Goal: Task Accomplishment & Management: Complete application form

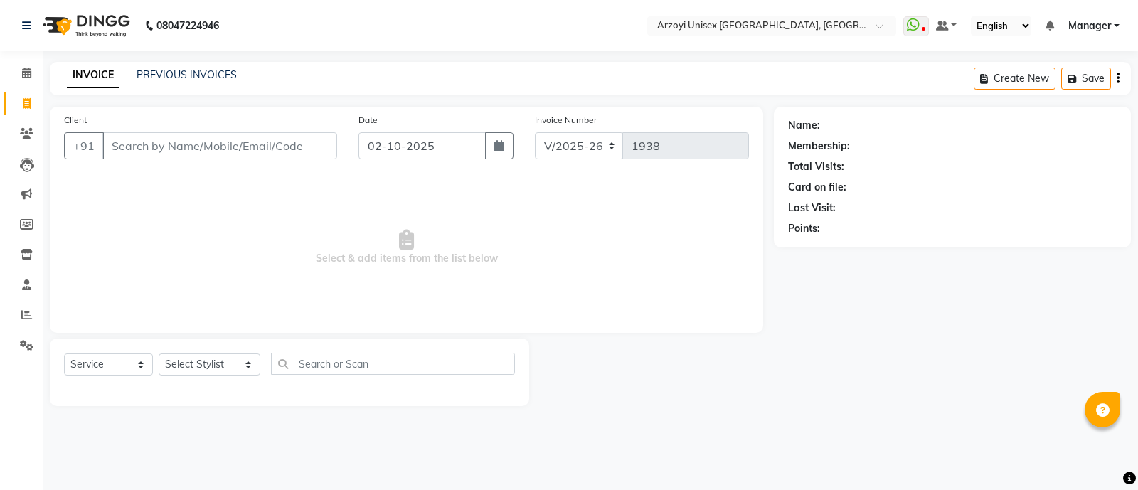
select select "5286"
select select "service"
click at [208, 366] on select "Select Stylist [PERSON_NAME] Mohammmed [PERSON_NAME] [PERSON_NAME] [PERSON_NAME…" at bounding box center [210, 365] width 102 height 22
select select "70633"
click at [159, 354] on select "Select Stylist [PERSON_NAME] Mohammmed [PERSON_NAME] [PERSON_NAME] [PERSON_NAME…" at bounding box center [210, 365] width 102 height 22
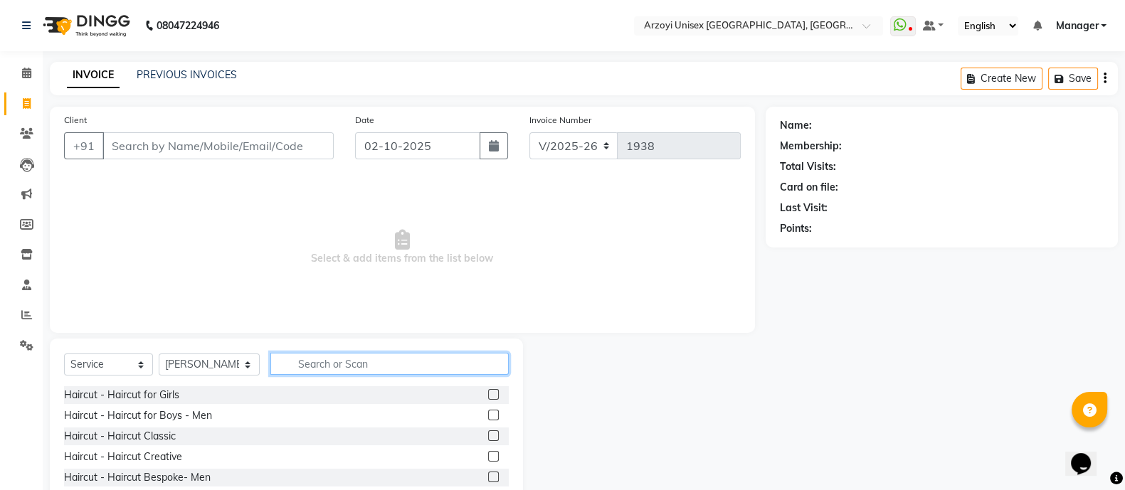
click at [294, 367] on input "text" at bounding box center [389, 364] width 238 height 22
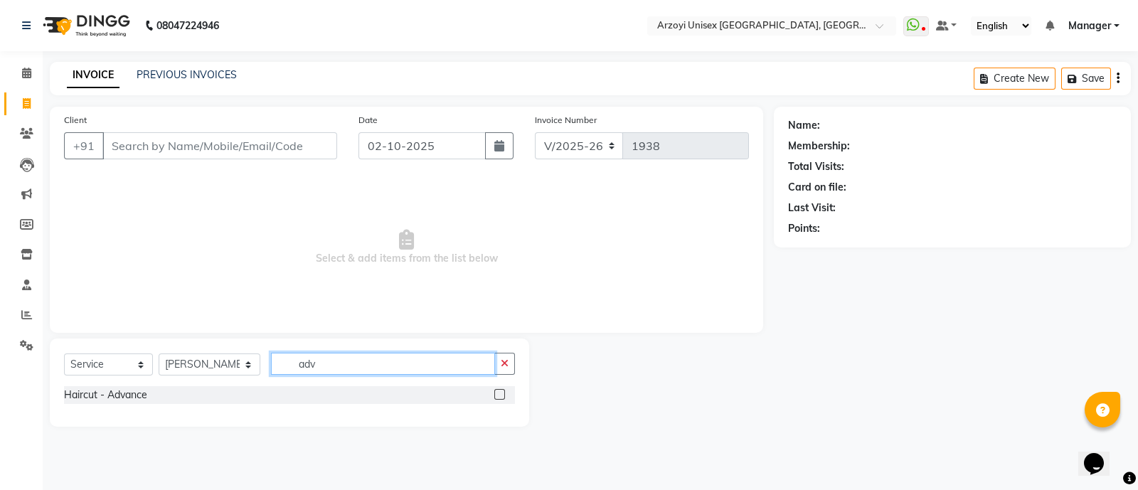
type input "adv"
click at [497, 394] on label at bounding box center [499, 394] width 11 height 11
click at [497, 394] on input "checkbox" at bounding box center [498, 395] width 9 height 9
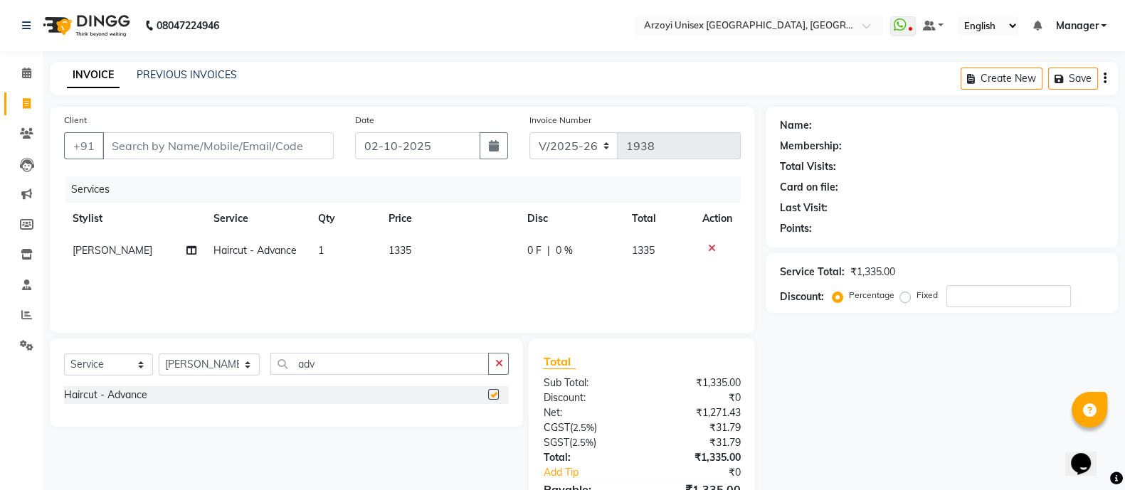
checkbox input "false"
click at [279, 154] on input "Client" at bounding box center [217, 145] width 231 height 27
type input "9"
type input "0"
type input "9479461617"
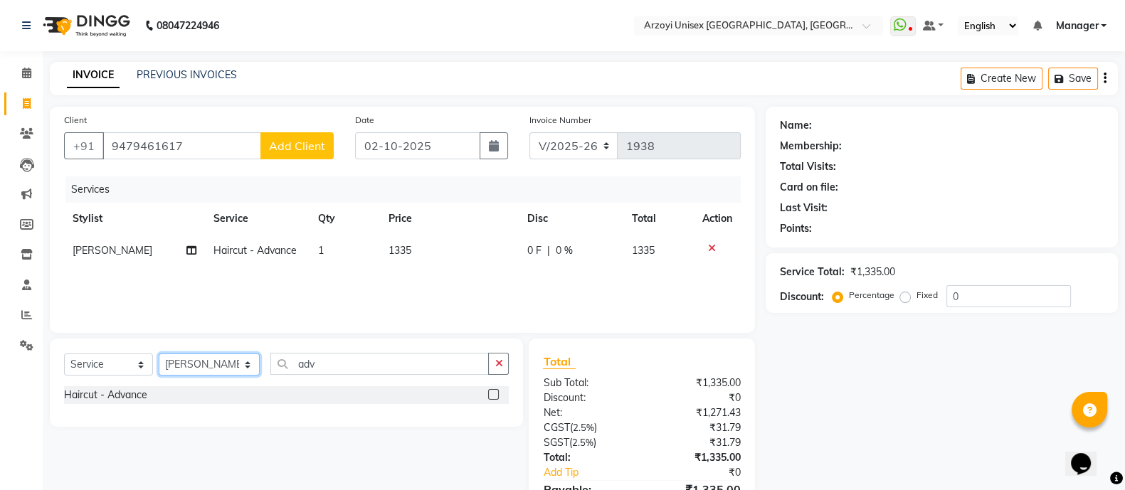
click at [216, 361] on select "Select Stylist [PERSON_NAME] Mohammmed [PERSON_NAME] [PERSON_NAME] [PERSON_NAME…" at bounding box center [209, 365] width 101 height 22
select select "69622"
click at [159, 354] on select "Select Stylist [PERSON_NAME] Mohammmed [PERSON_NAME] [PERSON_NAME] [PERSON_NAME…" at bounding box center [209, 365] width 101 height 22
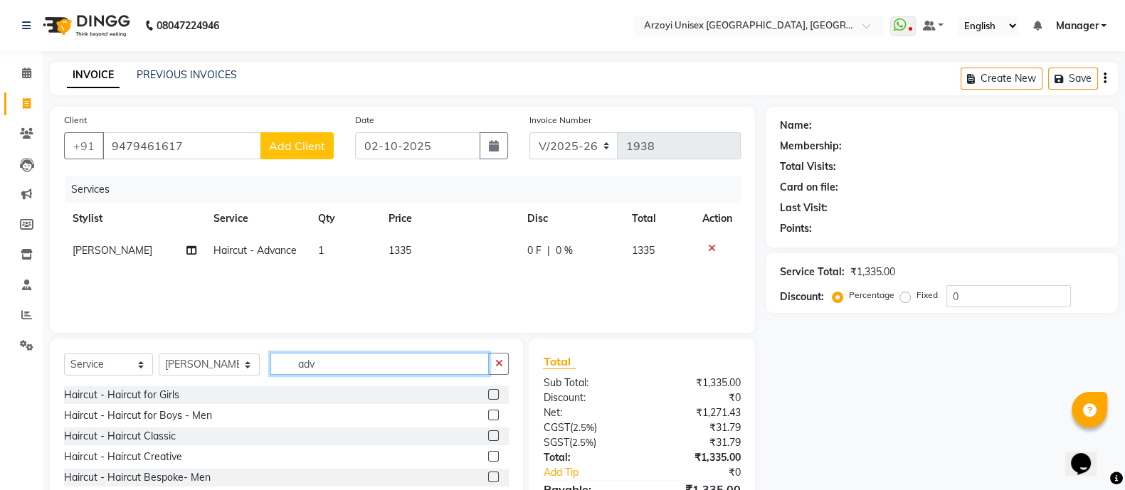
click at [320, 368] on input "adv" at bounding box center [379, 364] width 218 height 22
type input "a"
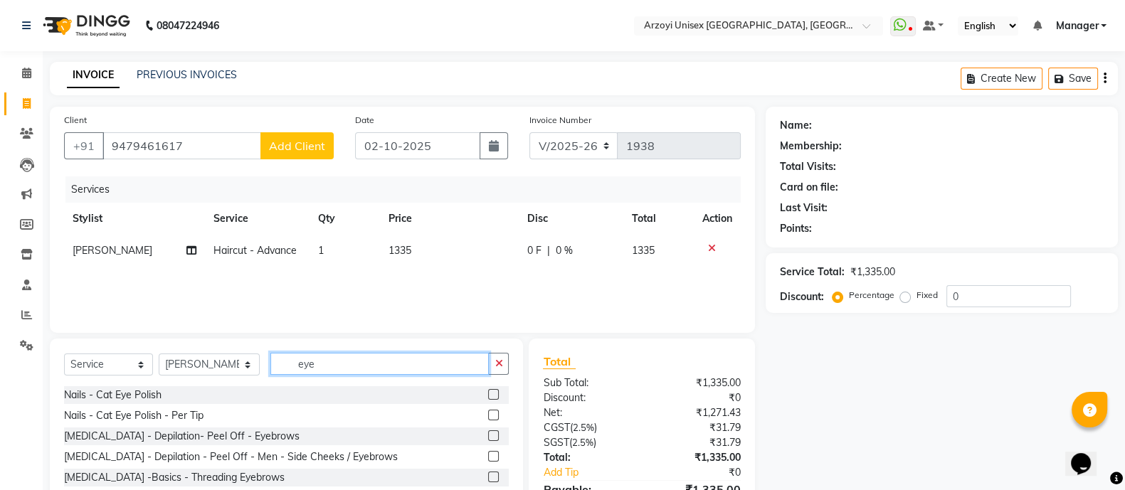
type input "eye"
click at [492, 477] on label at bounding box center [493, 477] width 11 height 11
click at [492, 477] on input "checkbox" at bounding box center [492, 477] width 9 height 9
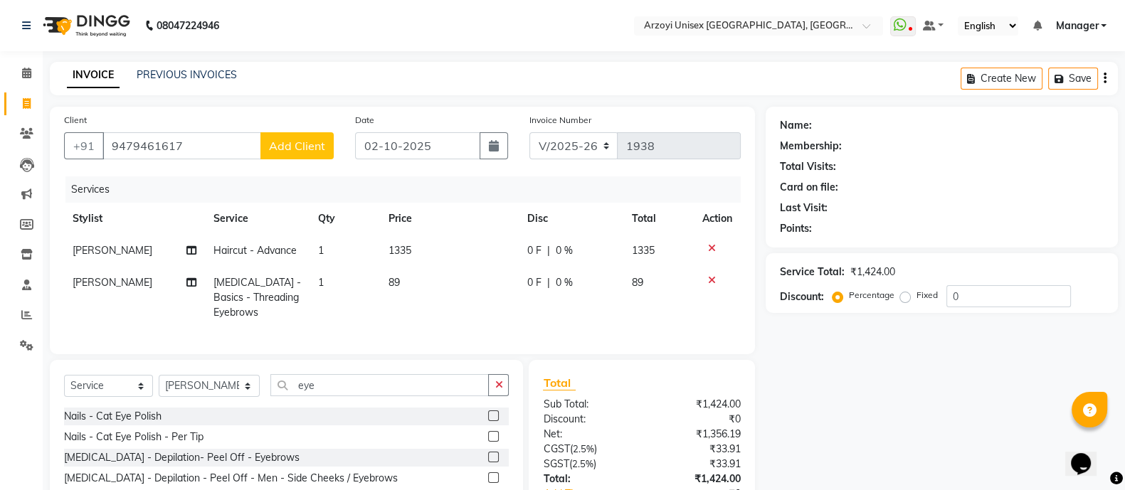
checkbox input "false"
click at [297, 152] on span "Add Client" at bounding box center [297, 146] width 56 height 14
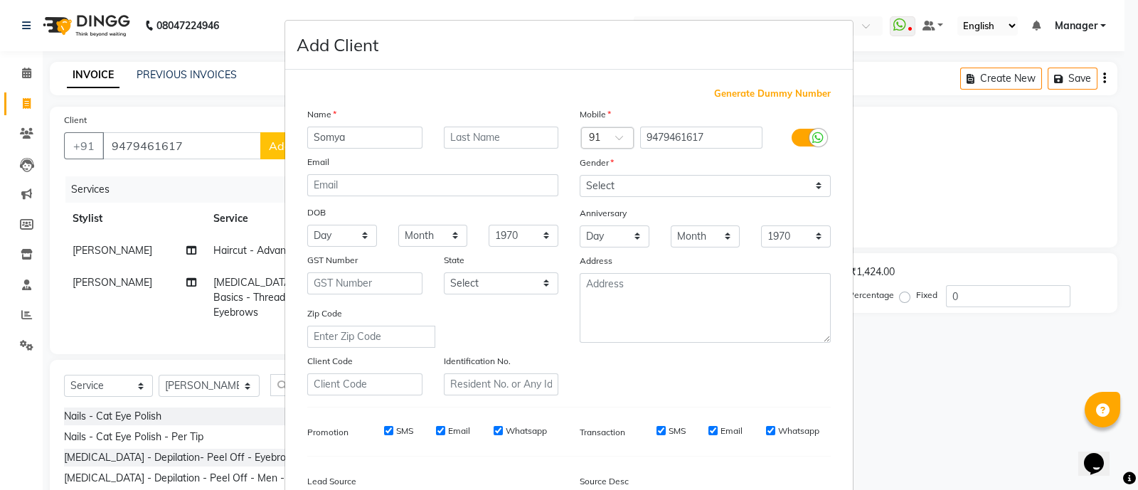
type input "Somya"
click at [455, 137] on input "text" at bounding box center [501, 138] width 115 height 22
type input "Dubey"
click at [648, 181] on select "Select [DEMOGRAPHIC_DATA] [DEMOGRAPHIC_DATA] Other Prefer Not To Say" at bounding box center [705, 186] width 251 height 22
select select "[DEMOGRAPHIC_DATA]"
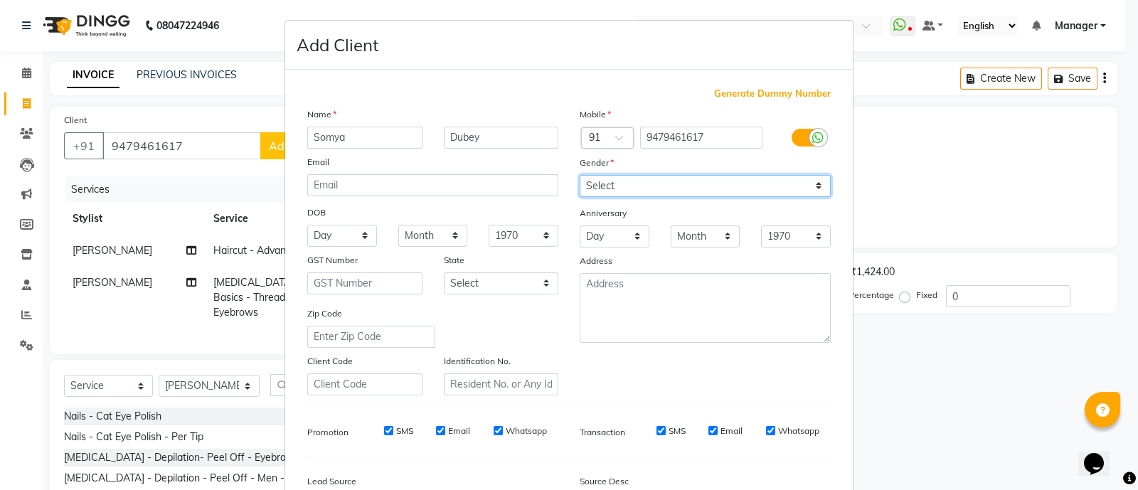
click at [580, 176] on select "Select [DEMOGRAPHIC_DATA] [DEMOGRAPHIC_DATA] Other Prefer Not To Say" at bounding box center [705, 186] width 251 height 22
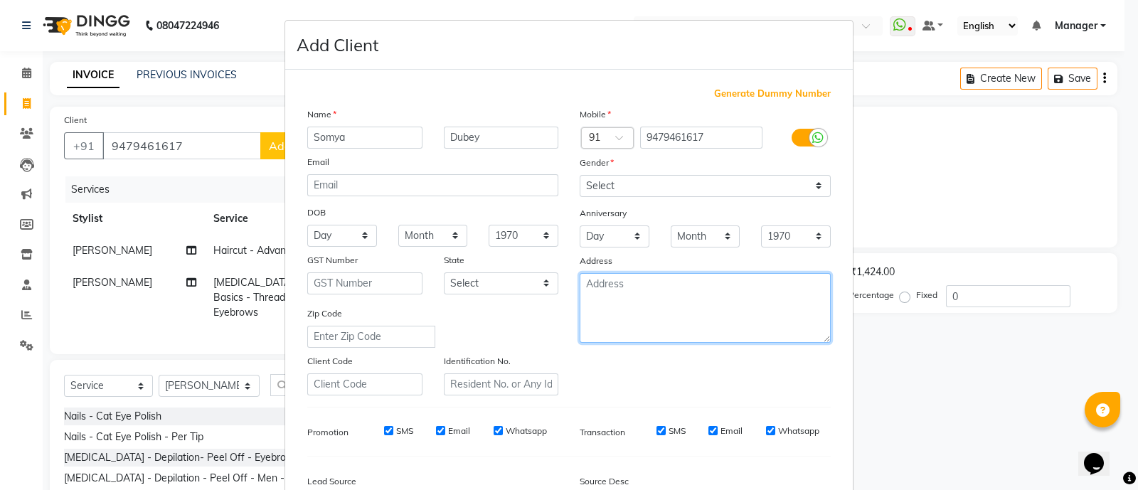
click at [628, 296] on textarea at bounding box center [705, 308] width 251 height 70
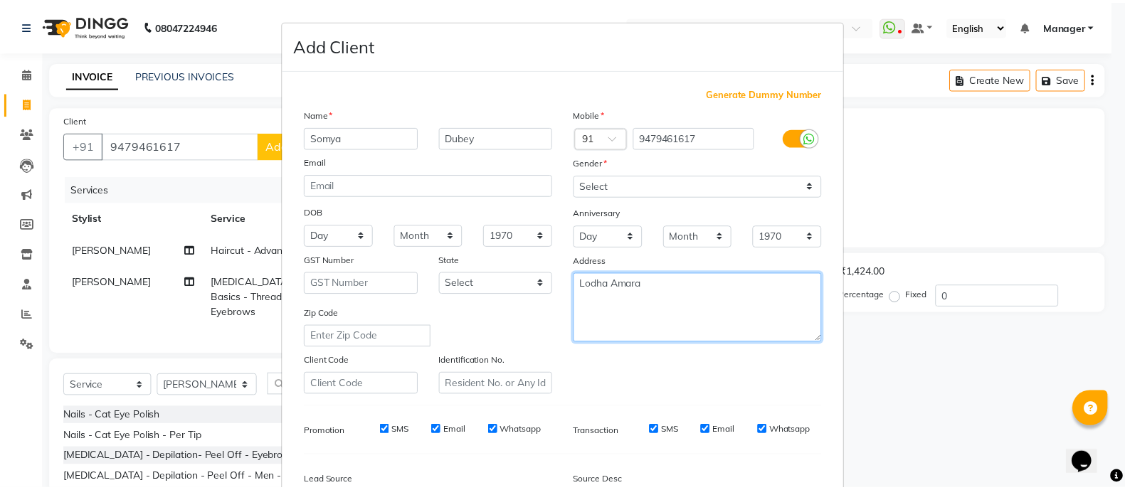
scroll to position [174, 0]
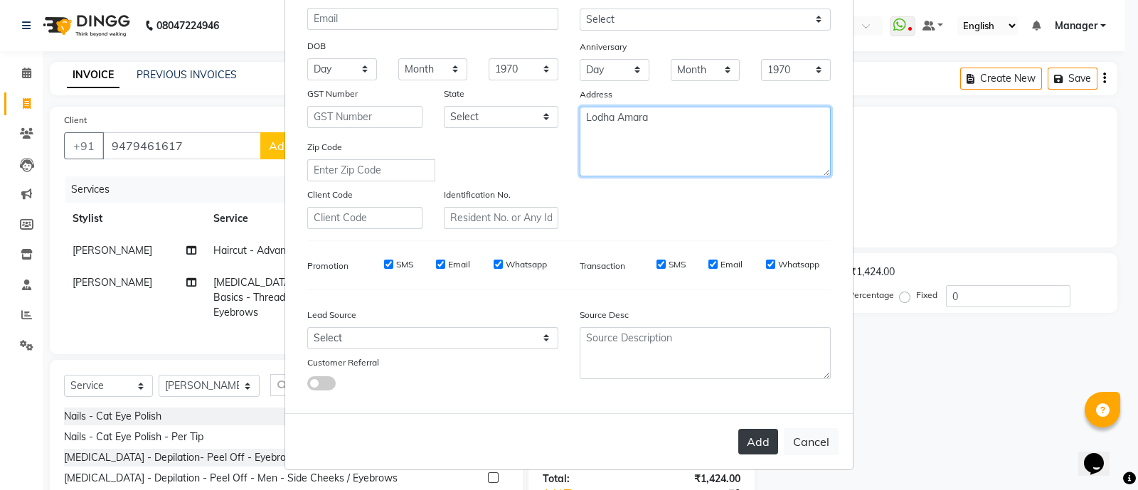
type textarea "Lodha Amara"
click at [748, 452] on button "Add" at bounding box center [758, 442] width 40 height 26
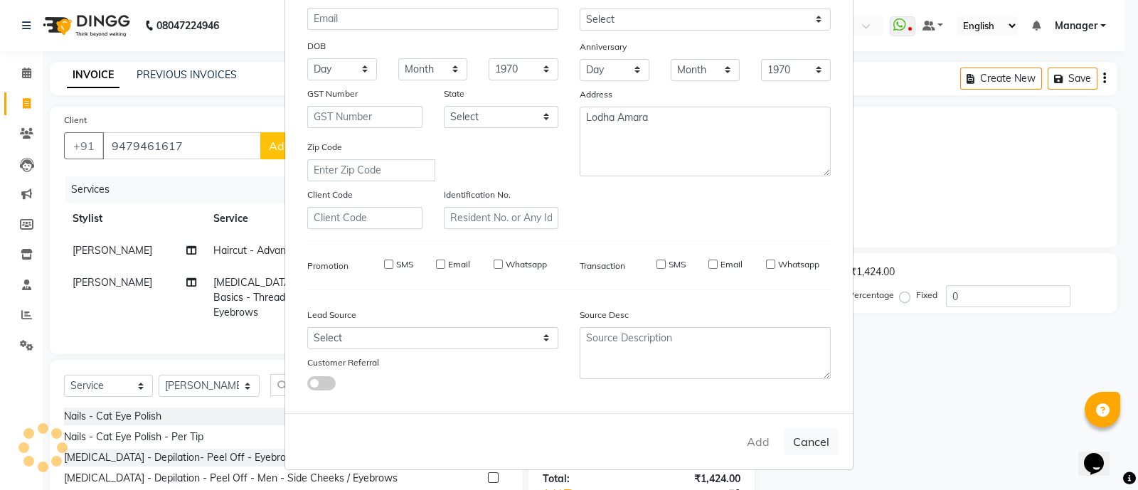
select select
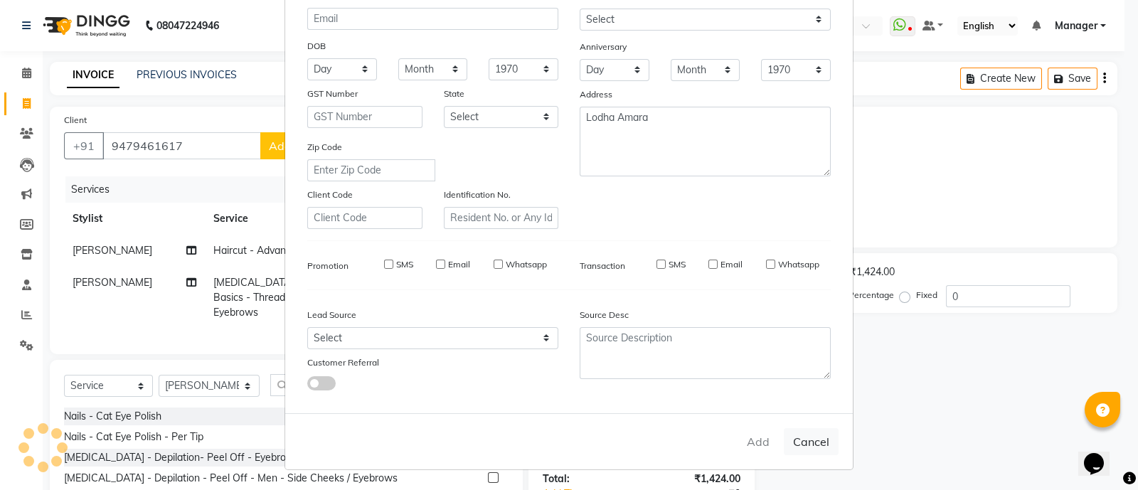
select select
checkbox input "false"
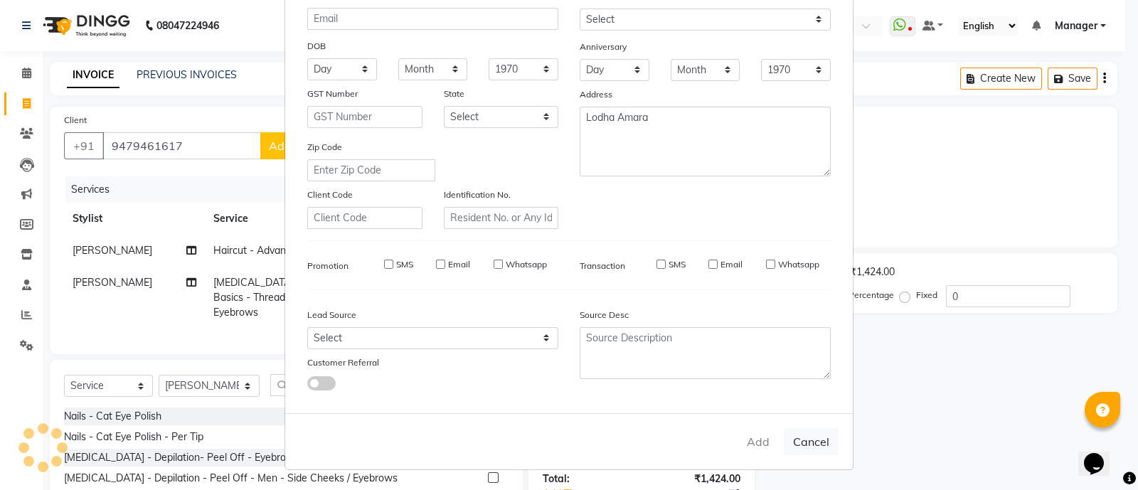
checkbox input "false"
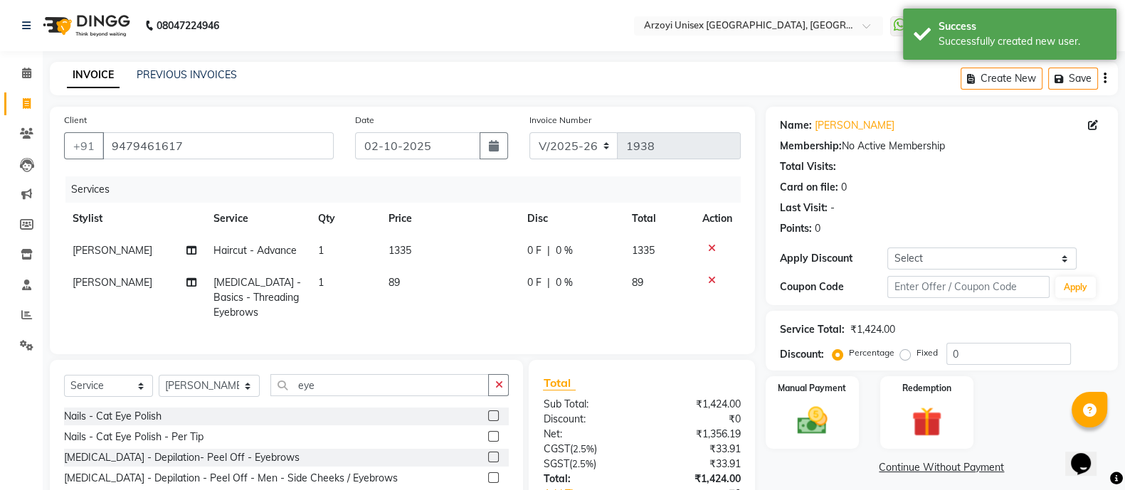
scroll to position [114, 0]
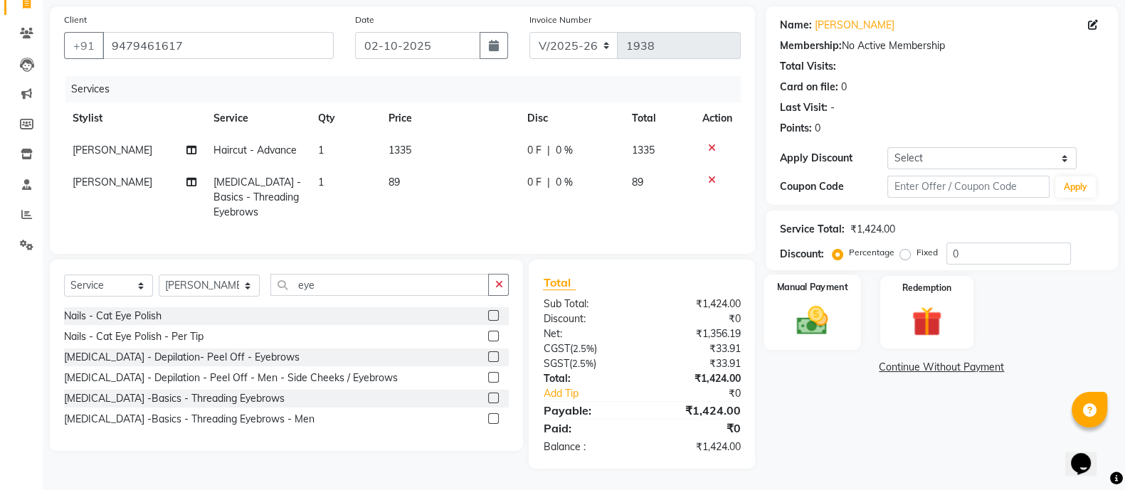
click at [792, 322] on img at bounding box center [812, 320] width 51 height 36
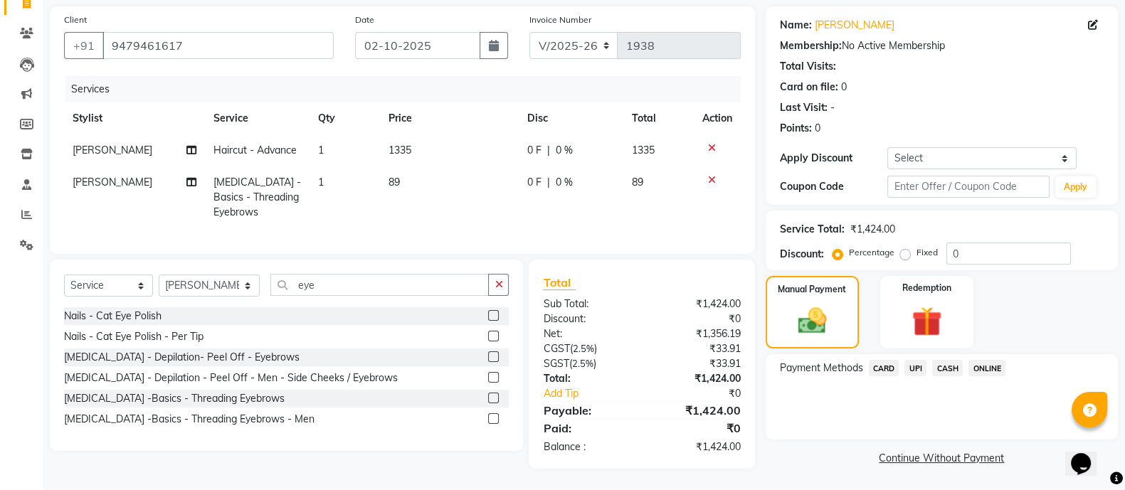
click at [990, 360] on span "ONLINE" at bounding box center [986, 368] width 37 height 16
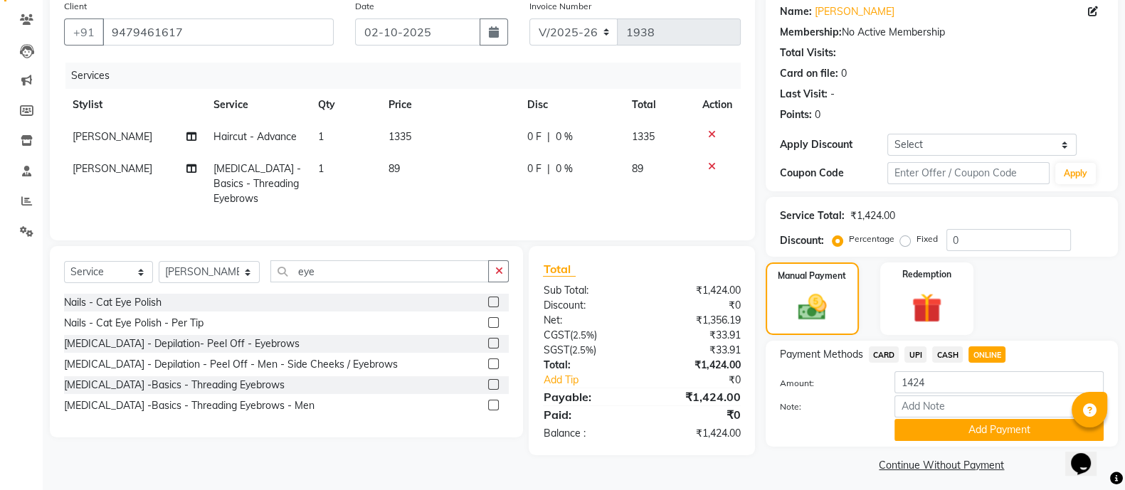
scroll to position [122, 0]
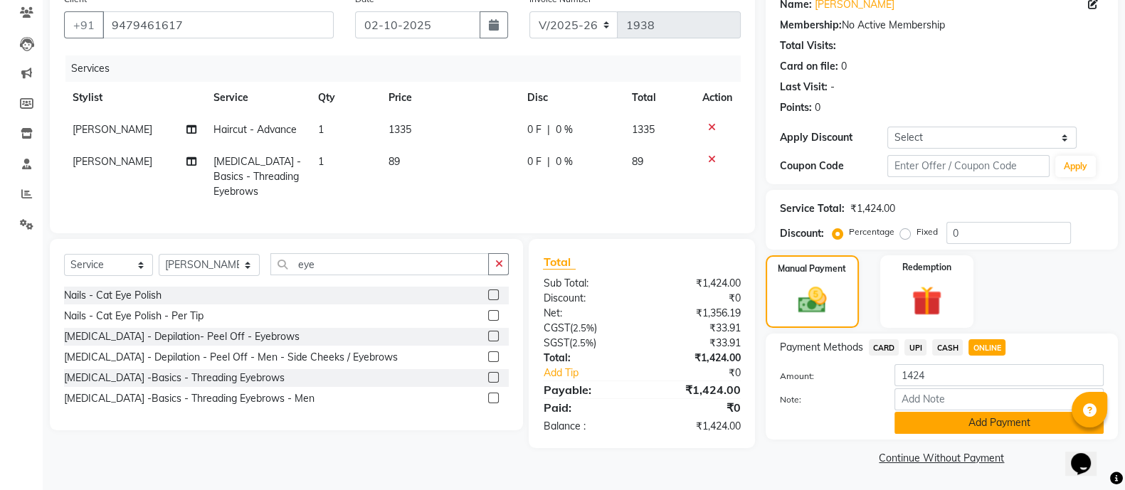
click at [950, 416] on button "Add Payment" at bounding box center [998, 423] width 209 height 22
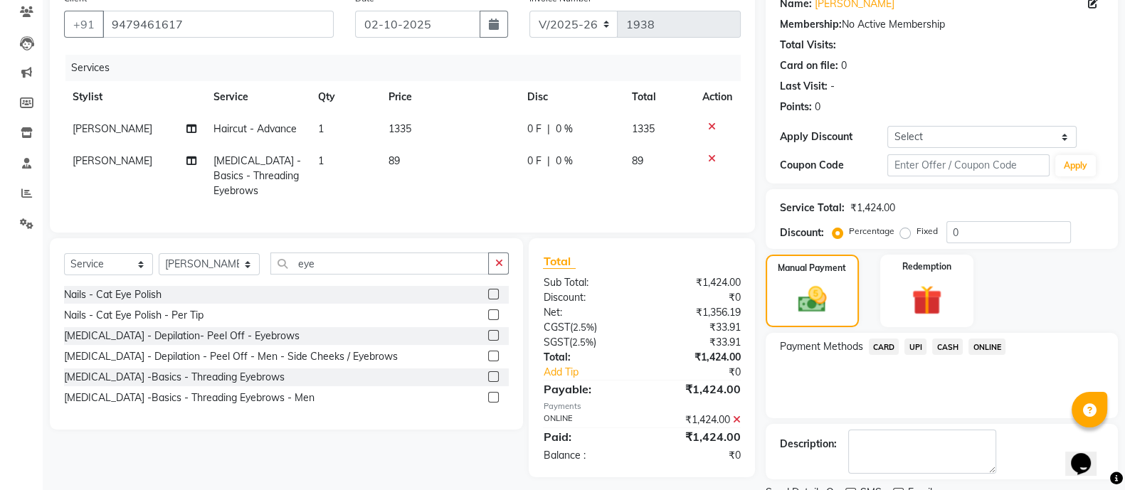
scroll to position [180, 0]
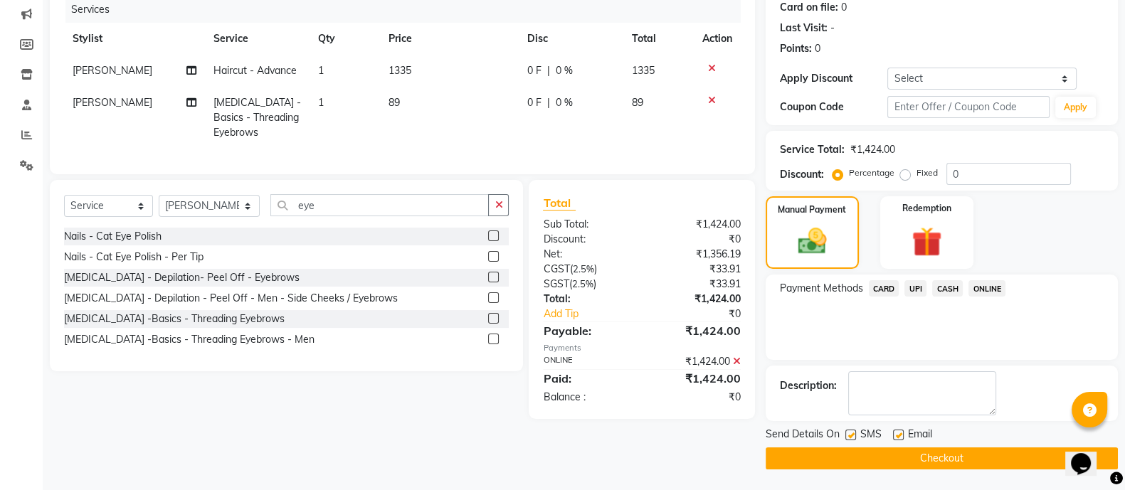
click at [887, 457] on button "Checkout" at bounding box center [942, 458] width 352 height 22
